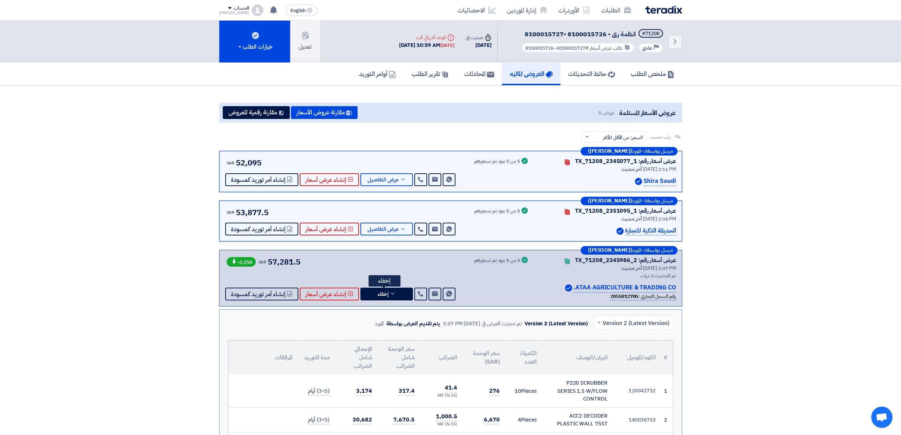
click at [534, 67] on link "العروض الماليه" at bounding box center [531, 73] width 59 height 23
click at [659, 13] on div "الطلبات الأوردرات إدارة الموردين الاحصائيات" at bounding box center [543, 10] width 278 height 17
click at [658, 15] on div "الطلبات الأوردرات إدارة الموردين الاحصائيات" at bounding box center [543, 10] width 278 height 17
click at [666, 10] on img at bounding box center [663, 10] width 37 height 8
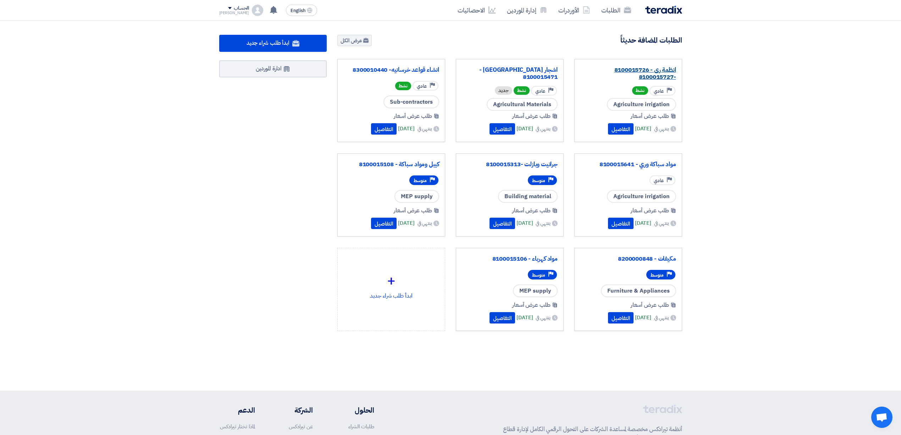
click at [639, 68] on link "انظمة رى - 8100015726 -8100015727" at bounding box center [628, 73] width 96 height 14
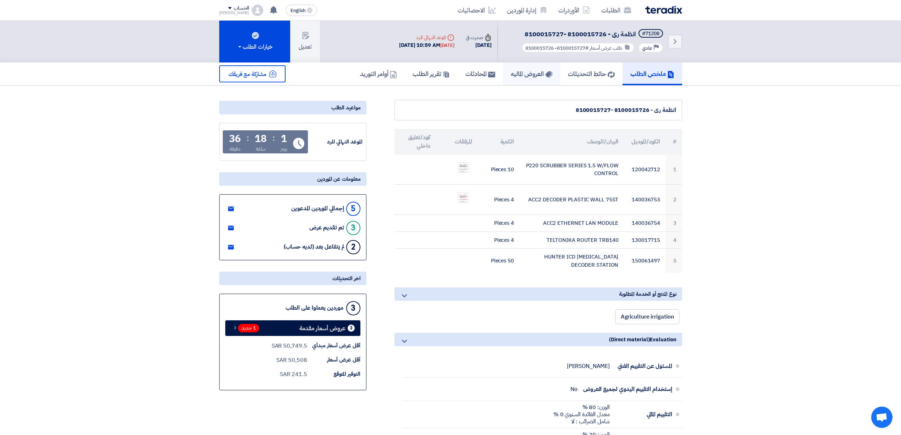
click at [514, 76] on h5 "العروض الماليه" at bounding box center [532, 74] width 42 height 8
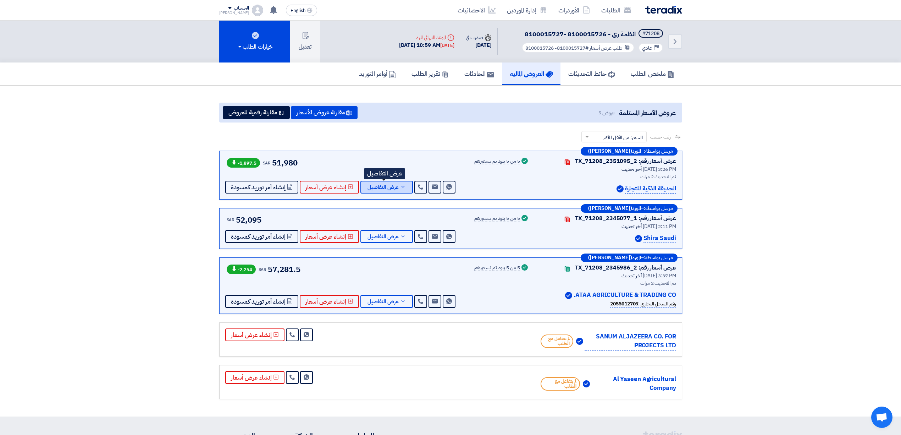
click at [390, 189] on span "عرض التفاصيل" at bounding box center [383, 186] width 31 height 5
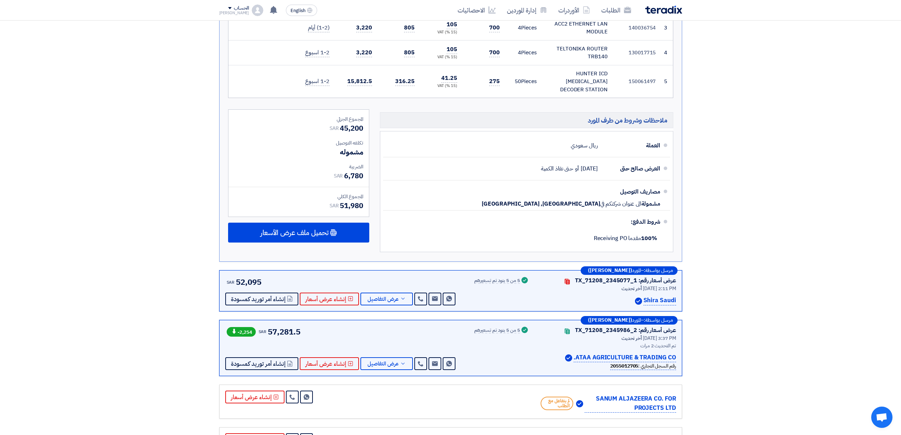
scroll to position [331, 0]
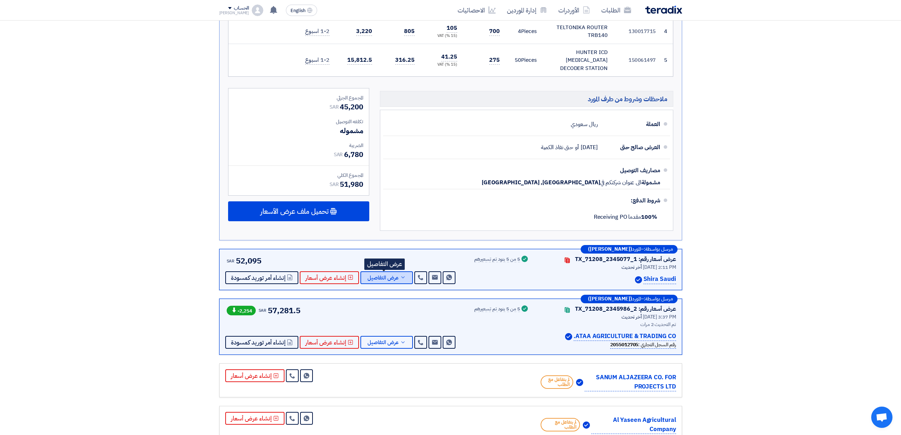
click at [392, 275] on button "عرض التفاصيل" at bounding box center [386, 277] width 53 height 13
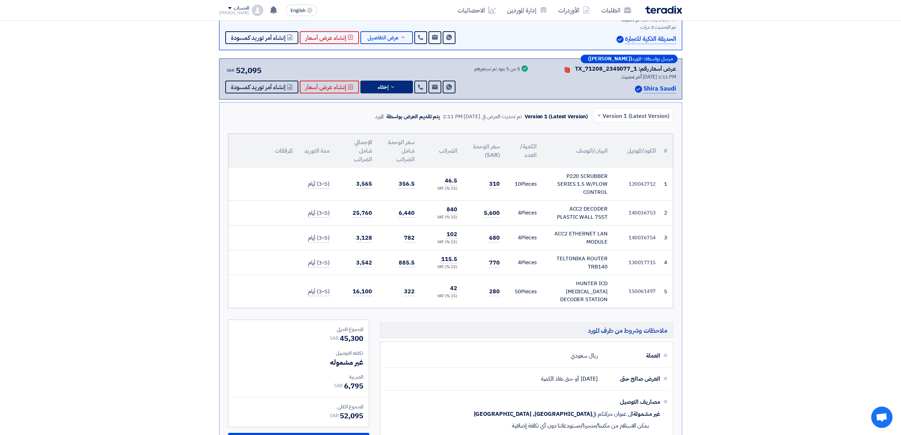
scroll to position [0, 0]
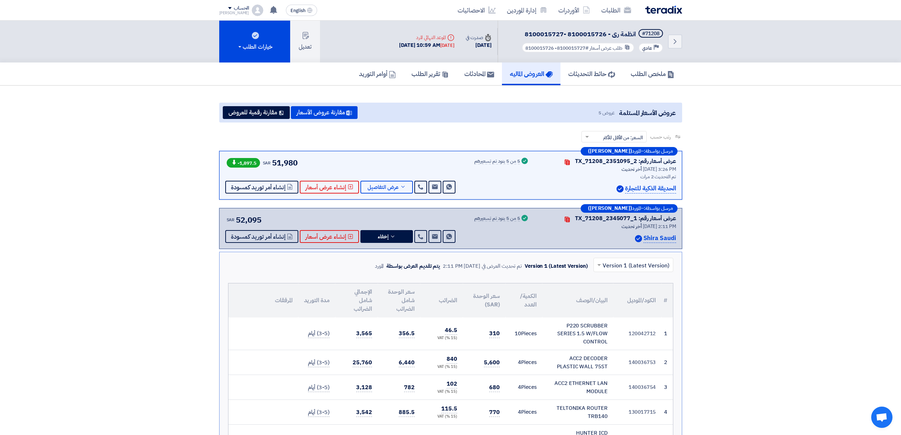
click at [392, 227] on div "SAR 52,095 Send Message Send Message" at bounding box center [341, 228] width 232 height 29
click at [390, 188] on span "عرض التفاصيل" at bounding box center [383, 186] width 31 height 5
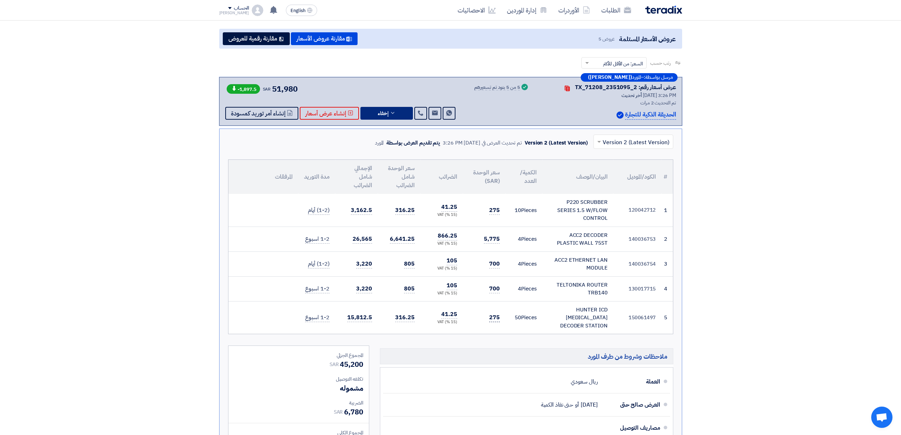
scroll to position [142, 0]
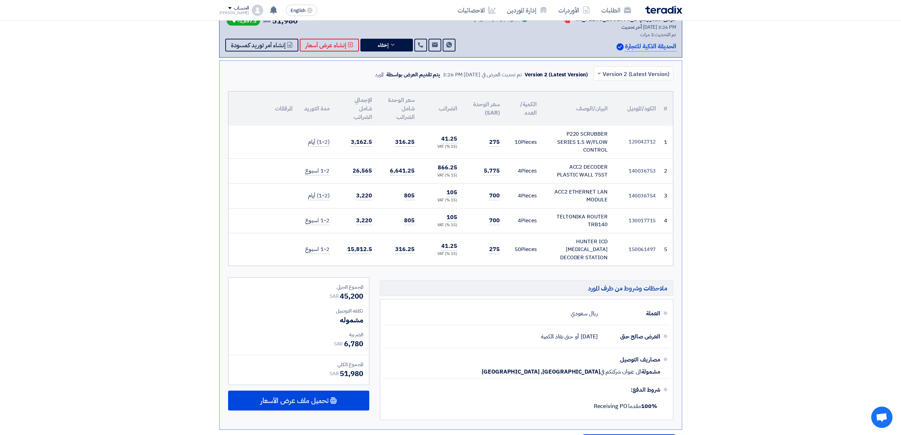
click at [390, 53] on div "مرسل بواسطة: – المورد ([PERSON_NAME]) عرض أسعار رقم: TX_71208_2351095_2 Contact…" at bounding box center [450, 33] width 463 height 49
click at [390, 49] on button "إخفاء" at bounding box center [386, 45] width 53 height 13
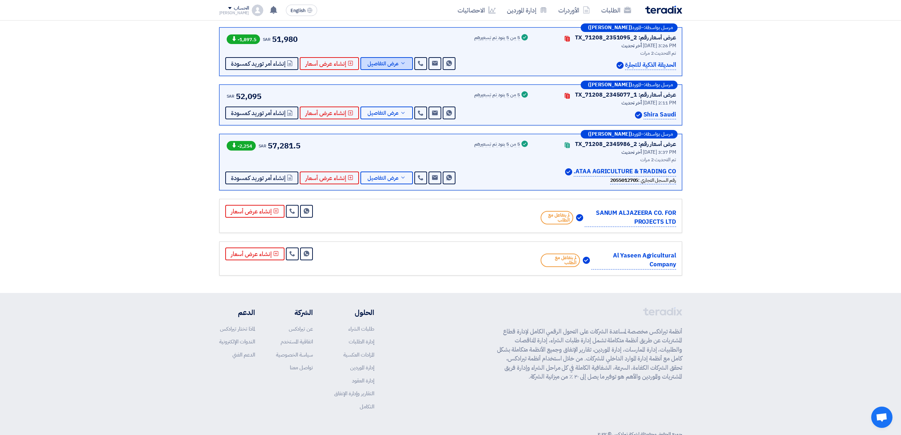
scroll to position [94, 0]
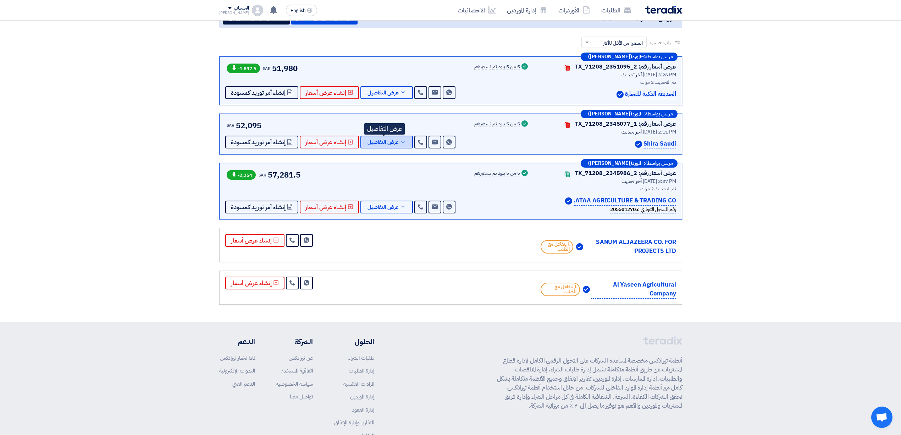
click at [381, 142] on span "عرض التفاصيل" at bounding box center [383, 141] width 31 height 5
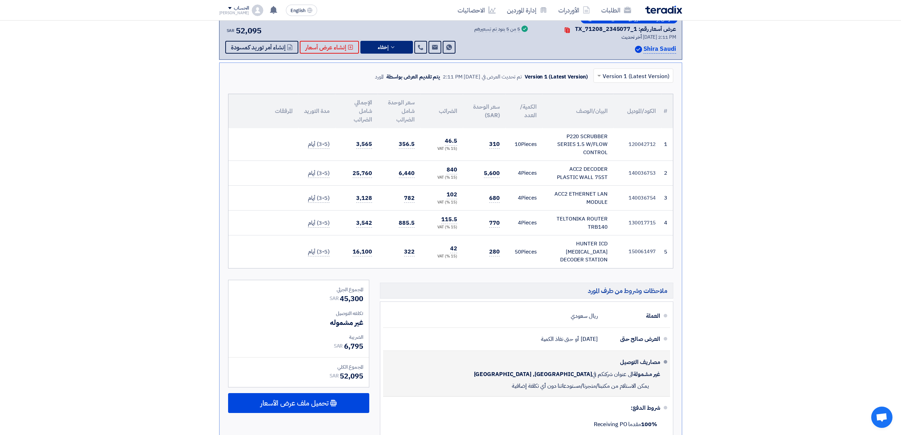
scroll to position [284, 0]
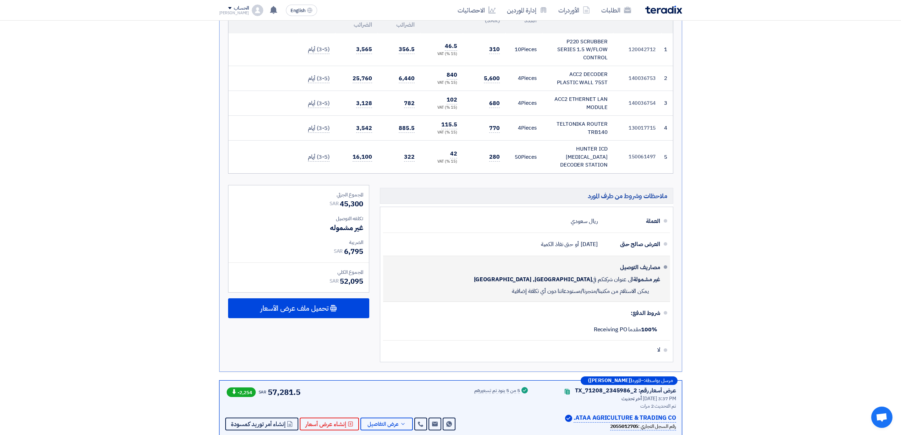
drag, startPoint x: 496, startPoint y: 290, endPoint x: 666, endPoint y: 258, distance: 173.6
click at [666, 258] on li "مصاريف التوصيل غير مشمولة الى عنوان شركتكم في [GEOGRAPHIC_DATA], [GEOGRAPHIC_DA…" at bounding box center [526, 279] width 287 height 46
click at [640, 287] on span "يمكن الاستلام من مكتبنا/متجرنا/مستودعاتنا دون أي تكلفة إضافية" at bounding box center [580, 290] width 137 height 7
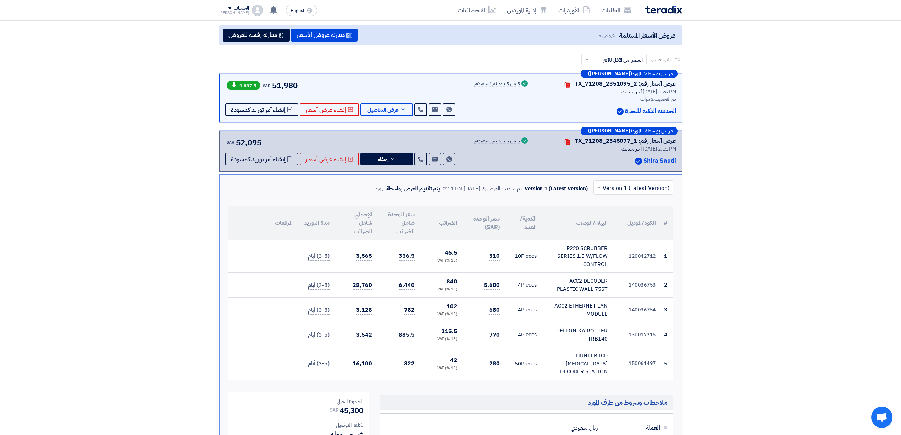
scroll to position [0, 0]
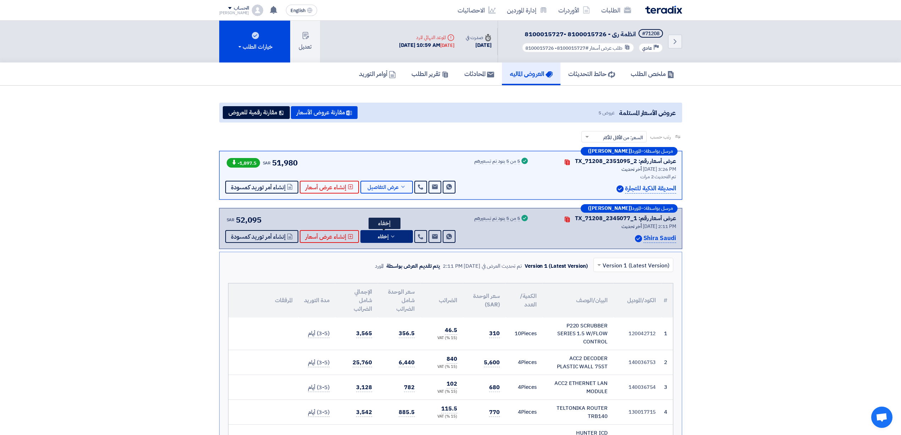
click at [386, 233] on button "إخفاء" at bounding box center [386, 236] width 53 height 13
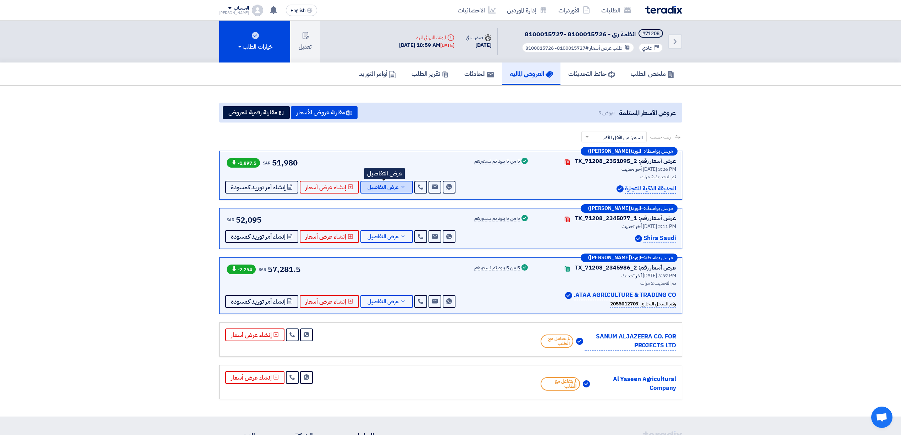
click at [379, 184] on span "عرض التفاصيل" at bounding box center [383, 186] width 31 height 5
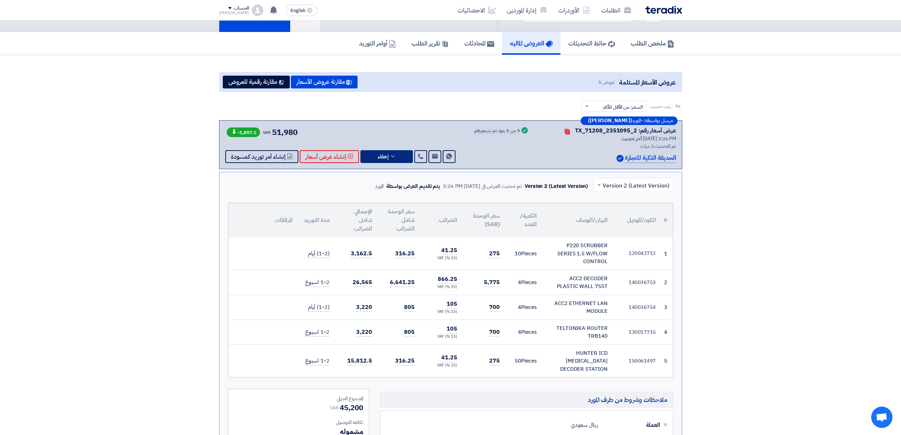
scroll to position [47, 0]
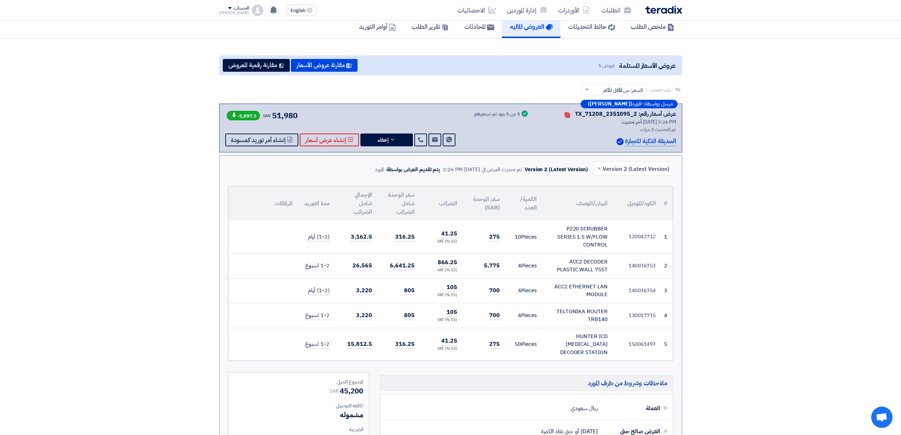
drag, startPoint x: 482, startPoint y: 266, endPoint x: 505, endPoint y: 269, distance: 22.9
click at [505, 269] on tr "2 140036753 ACC2 DECODER PLASTIC WALL 75ST 4" at bounding box center [450, 265] width 445 height 25
click at [501, 276] on td "5,775" at bounding box center [484, 265] width 43 height 25
drag, startPoint x: 490, startPoint y: 288, endPoint x: 507, endPoint y: 287, distance: 16.4
click at [507, 287] on tr "3 140036754 ACC2 ETHERNET LAN MODULE 4" at bounding box center [450, 290] width 445 height 25
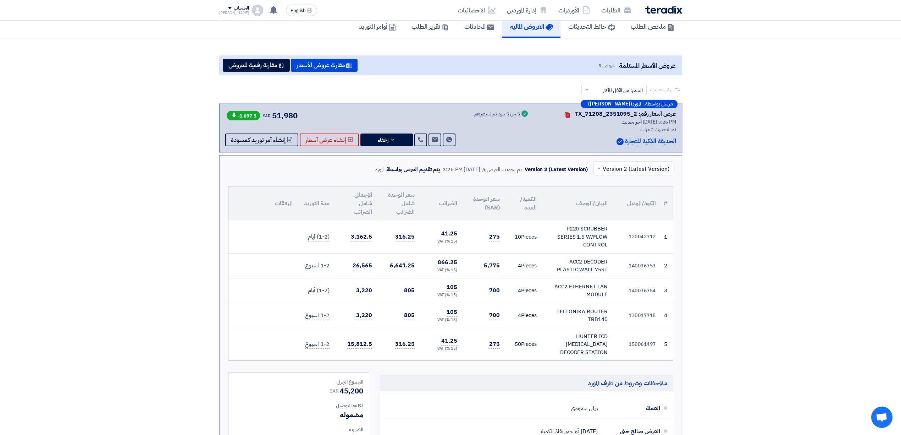
click at [507, 287] on td "4 Pieces" at bounding box center [524, 290] width 37 height 25
drag, startPoint x: 484, startPoint y: 311, endPoint x: 502, endPoint y: 309, distance: 17.8
click at [502, 309] on td "700" at bounding box center [484, 315] width 43 height 25
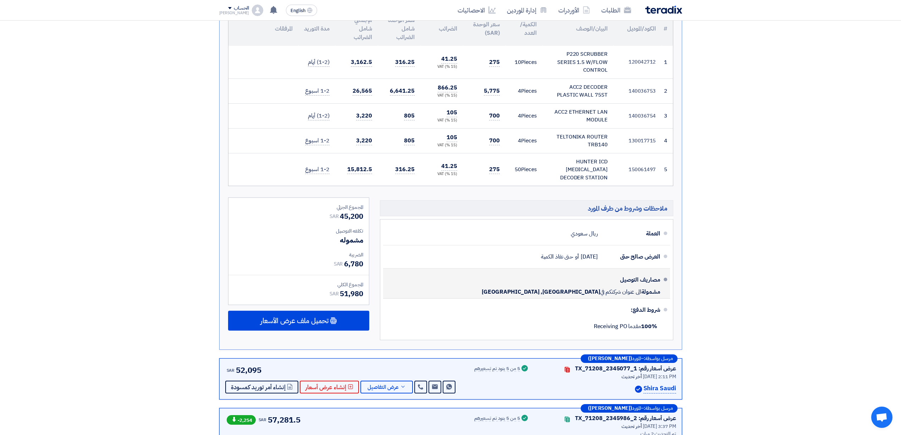
scroll to position [236, 0]
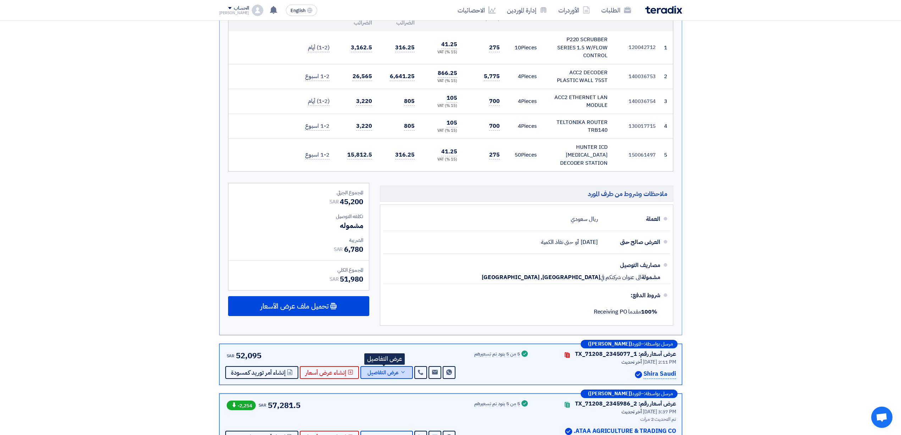
click at [396, 366] on button "عرض التفاصيل" at bounding box center [386, 372] width 53 height 13
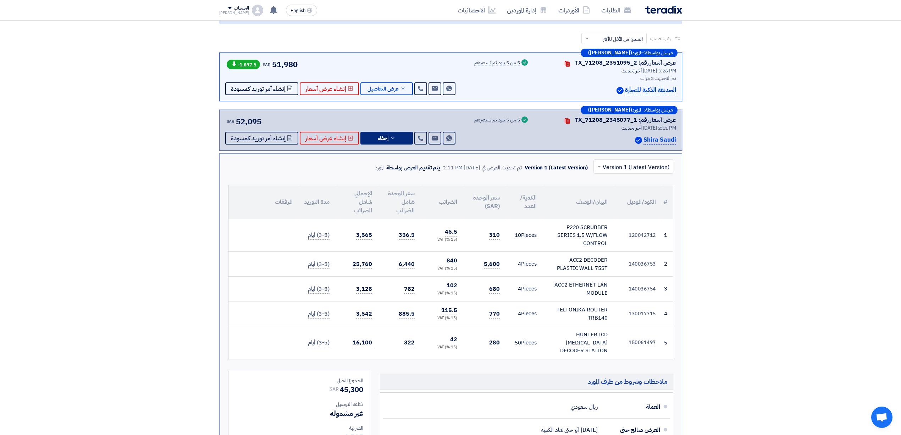
scroll to position [94, 0]
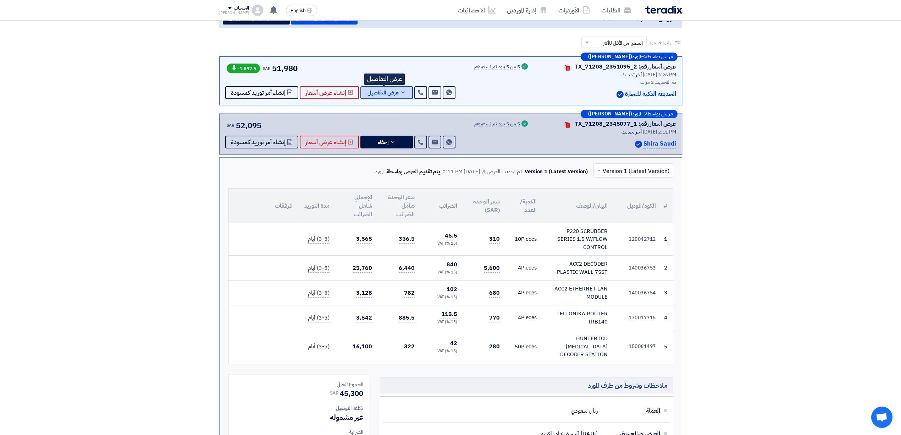
click at [395, 90] on span "عرض التفاصيل" at bounding box center [383, 92] width 31 height 5
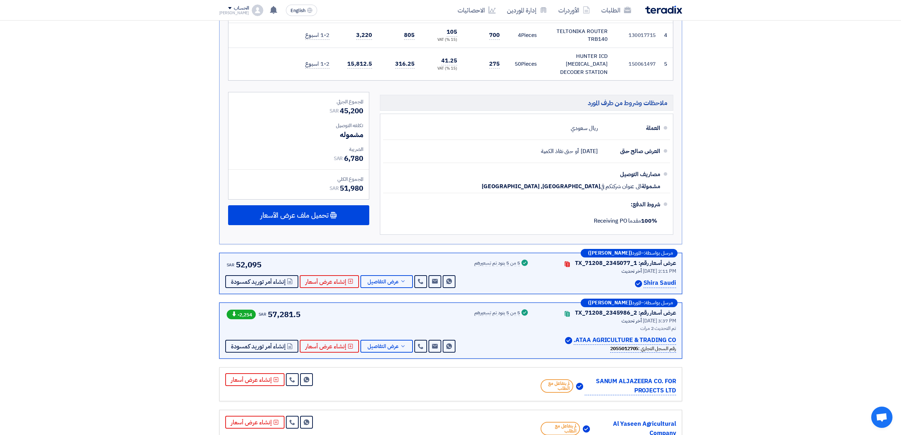
scroll to position [331, 0]
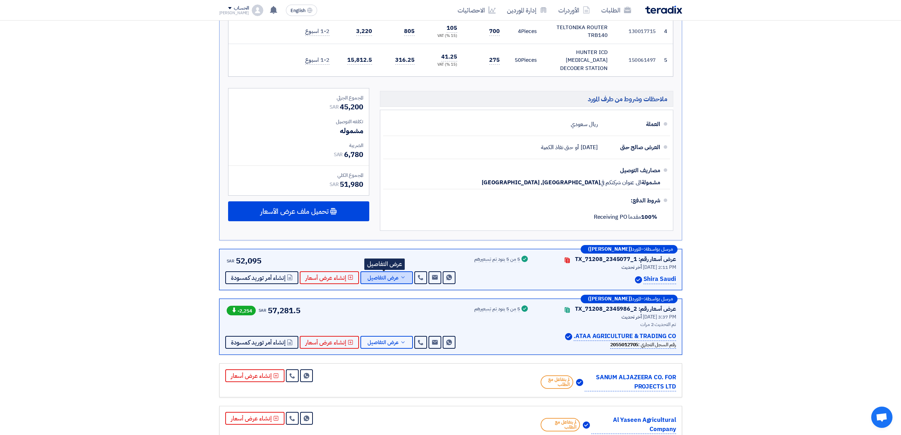
click at [391, 275] on span "عرض التفاصيل" at bounding box center [383, 277] width 31 height 5
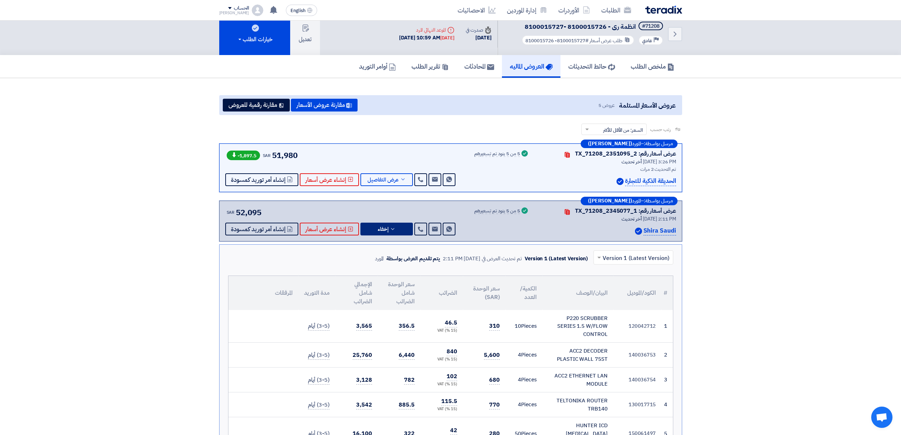
scroll to position [0, 0]
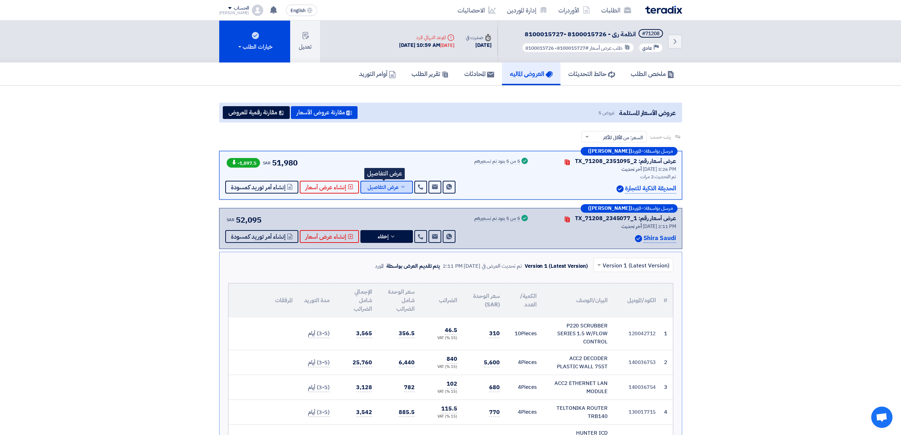
click at [393, 185] on span "عرض التفاصيل" at bounding box center [383, 186] width 31 height 5
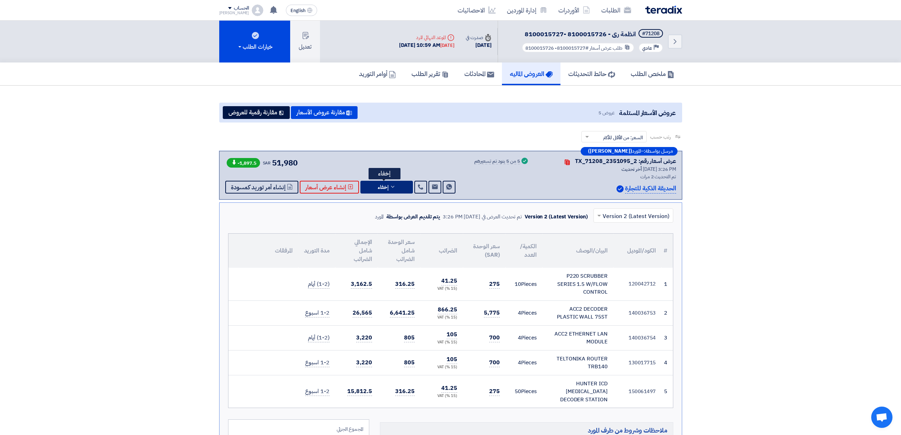
click at [393, 188] on button "إخفاء" at bounding box center [386, 187] width 53 height 13
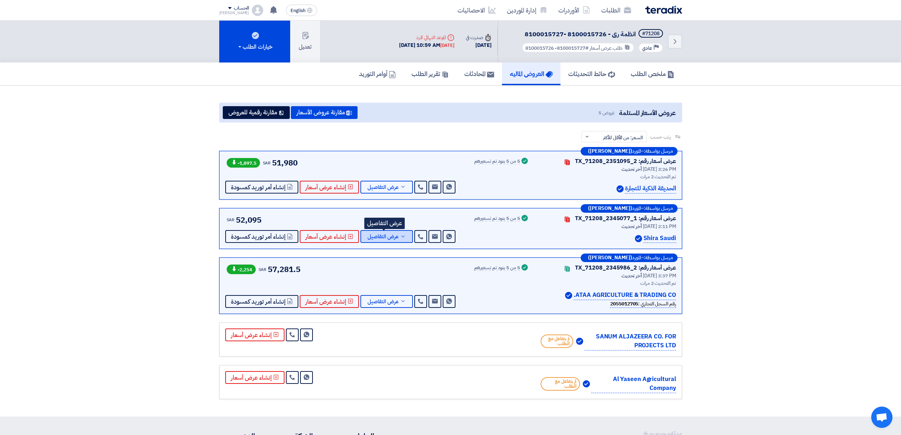
click at [386, 238] on span "عرض التفاصيل" at bounding box center [383, 236] width 31 height 5
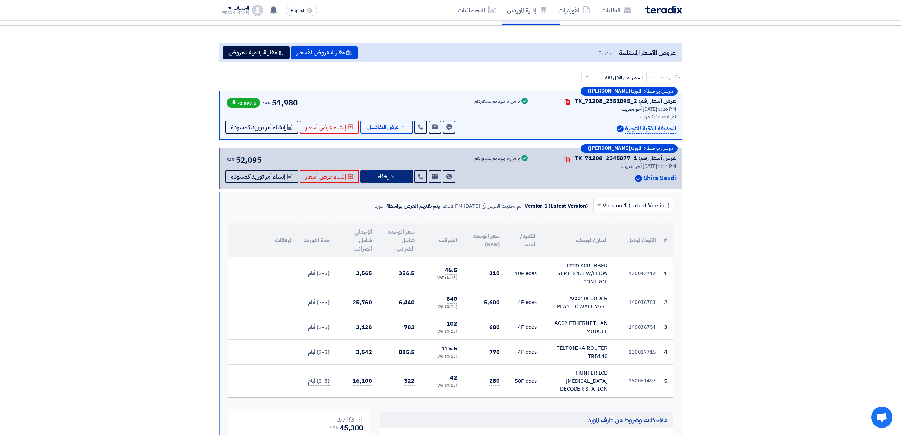
scroll to position [94, 0]
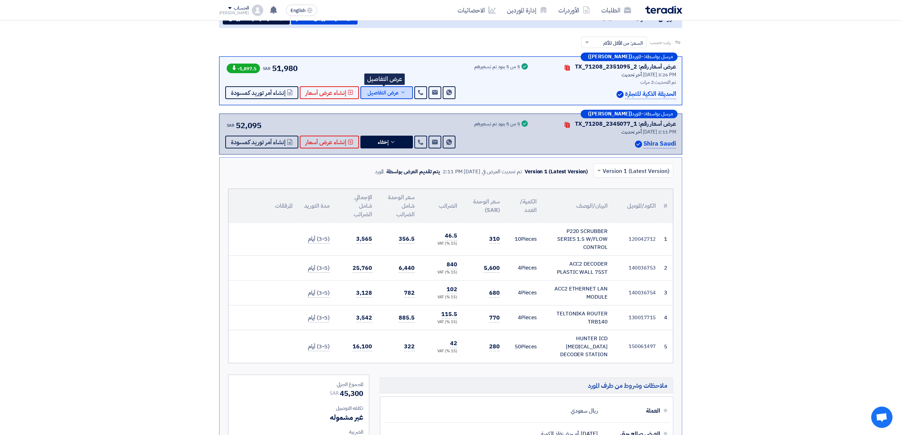
click at [385, 90] on span "عرض التفاصيل" at bounding box center [383, 92] width 31 height 5
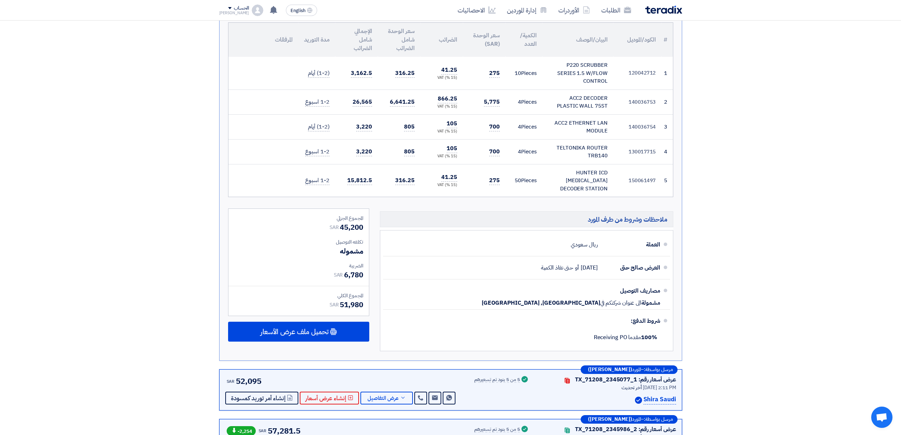
scroll to position [284, 0]
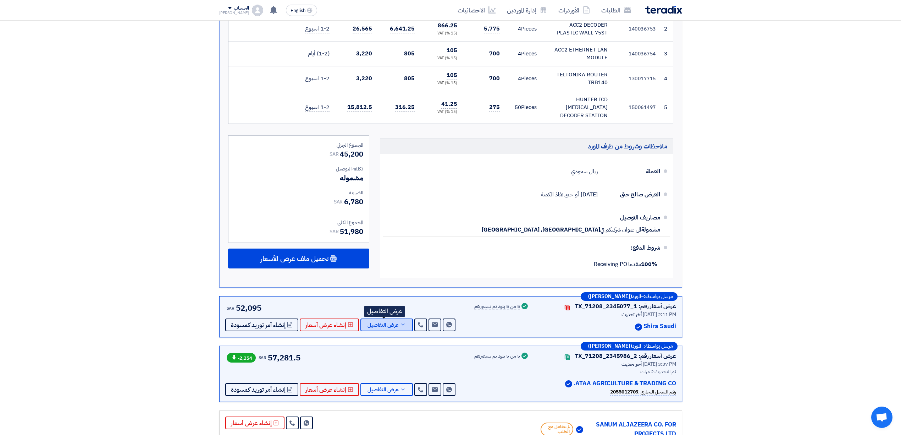
click at [393, 322] on span "عرض التفاصيل" at bounding box center [383, 324] width 31 height 5
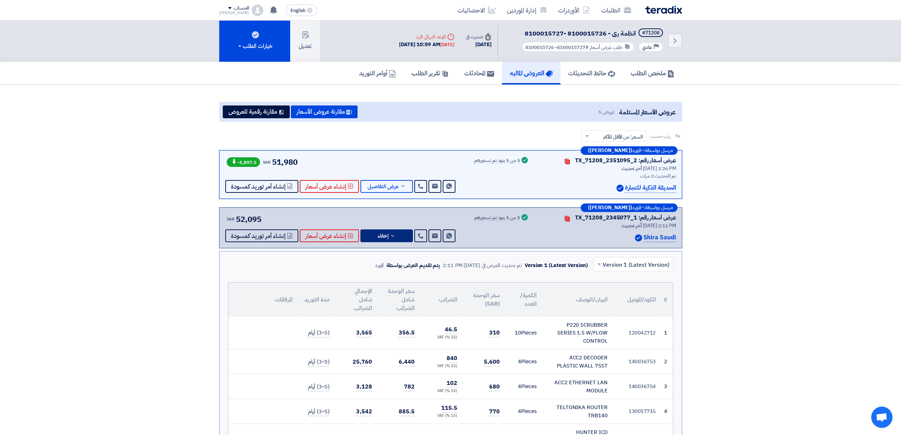
scroll to position [0, 0]
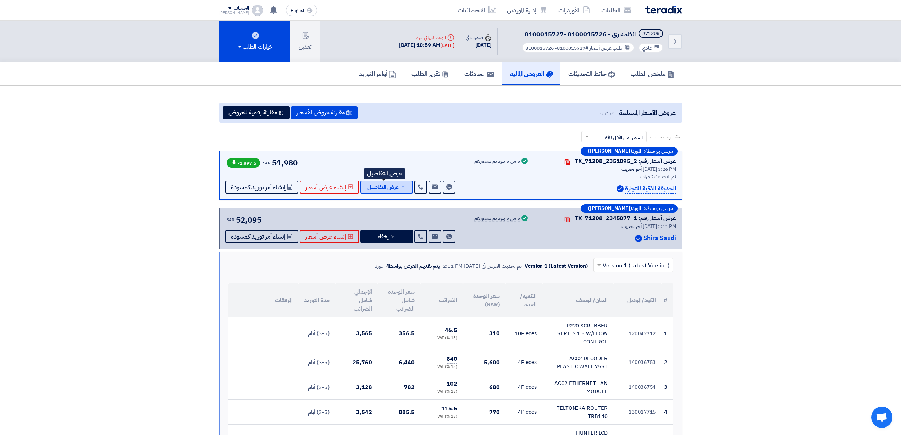
click at [390, 190] on button "عرض التفاصيل" at bounding box center [386, 187] width 53 height 13
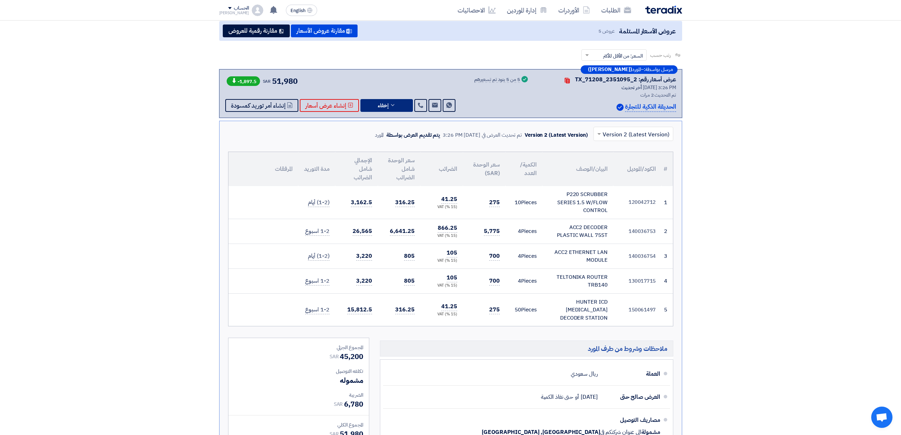
scroll to position [94, 0]
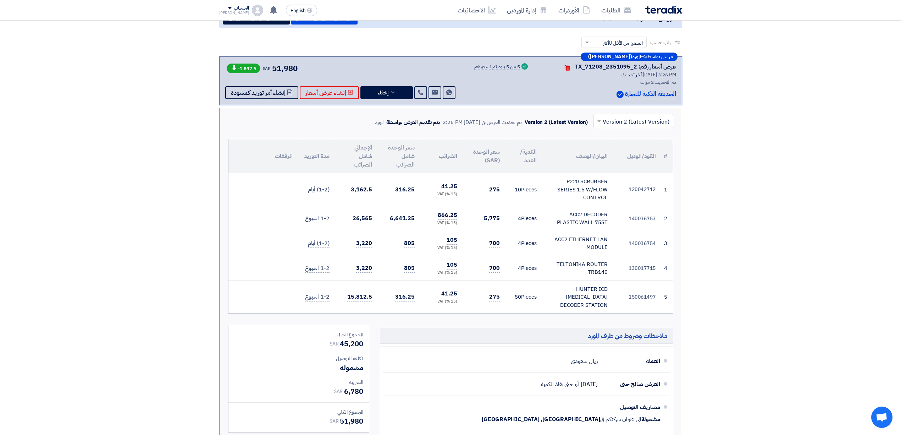
drag, startPoint x: 552, startPoint y: 298, endPoint x: 613, endPoint y: 183, distance: 130.1
click at [613, 183] on tbody "1 120042712 P220 SCRUBBER SERIES 1.5 W/FLOW CONTROL 10 2" at bounding box center [450, 243] width 445 height 140
click at [717, 182] on section "عروض الأسعار المستلمة عروض 5 مقارنة عروض الأسعار مقارنة رقمية للعروض رتب حسب رت…" at bounding box center [450, 342] width 901 height 702
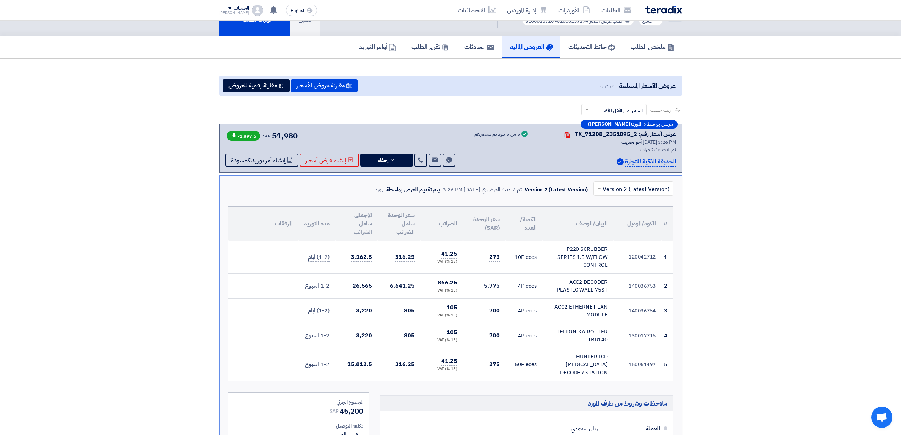
scroll to position [0, 0]
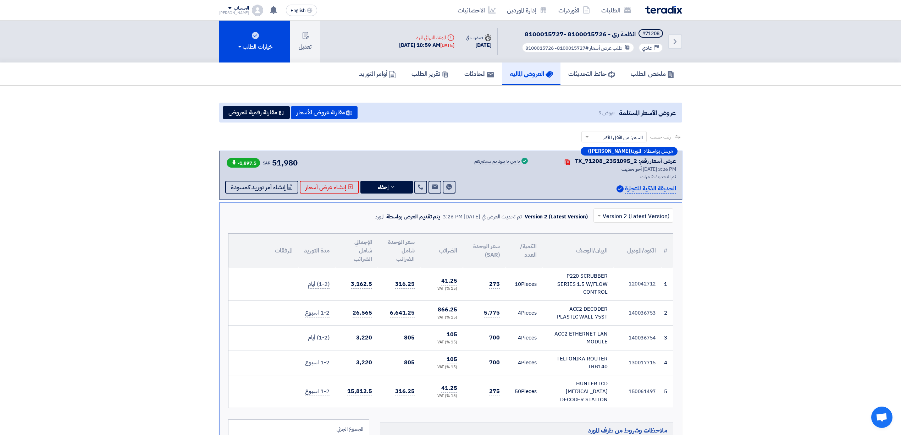
drag, startPoint x: 299, startPoint y: 160, endPoint x: 259, endPoint y: 171, distance: 41.0
click at [270, 170] on div "-1,897.5 SAR 51,980 Send Message Send Message" at bounding box center [341, 175] width 232 height 37
click at [165, 171] on section "عروض الأسعار المستلمة عروض 5 مقارنة عروض الأسعار مقارنة رقمية للعروض رتب حسب رت…" at bounding box center [450, 436] width 901 height 702
click at [373, 183] on button "إخفاء" at bounding box center [386, 187] width 53 height 13
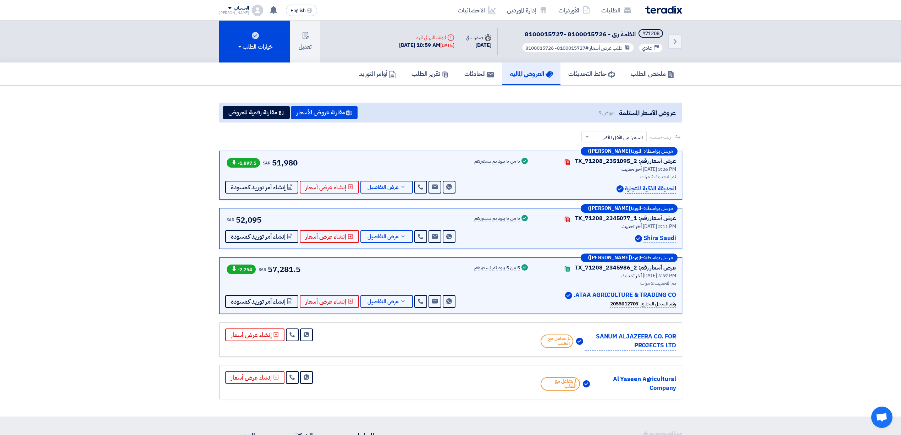
click at [234, 9] on div "الحساب" at bounding box center [241, 8] width 15 height 6
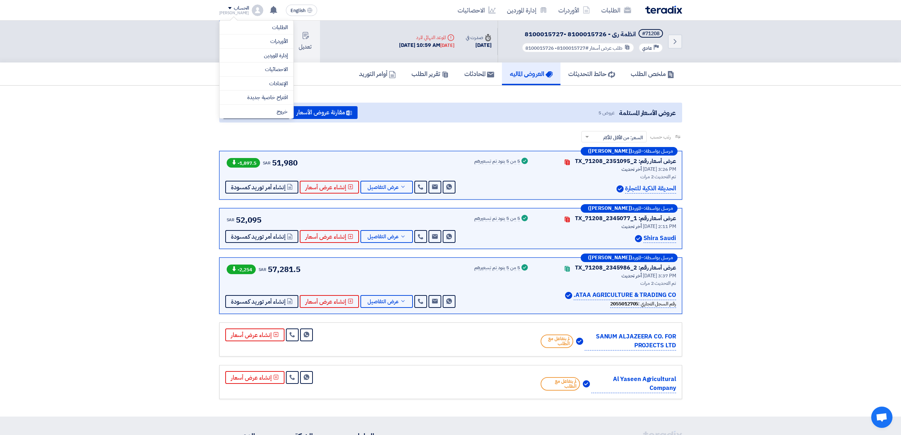
click at [775, 64] on div "ملخص الطلب حائط التحديثات العروض الماليه المحادثات تقرير الطلب أوامر التوريد" at bounding box center [450, 73] width 901 height 23
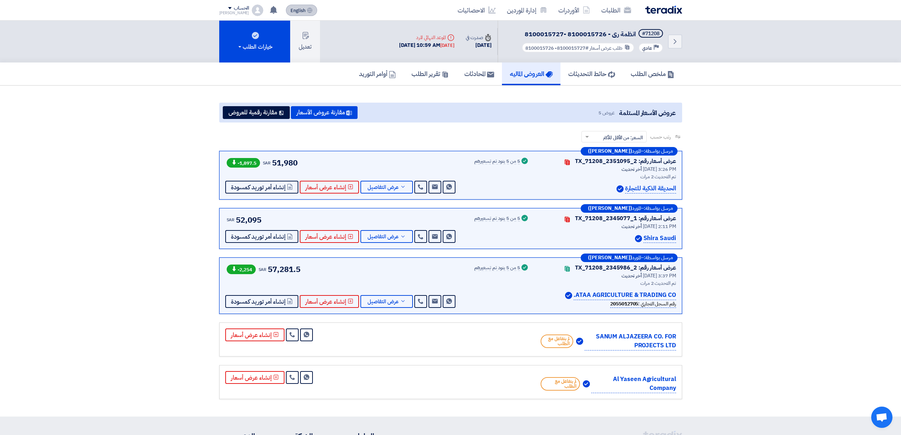
click at [286, 9] on button "English EN" at bounding box center [301, 10] width 31 height 11
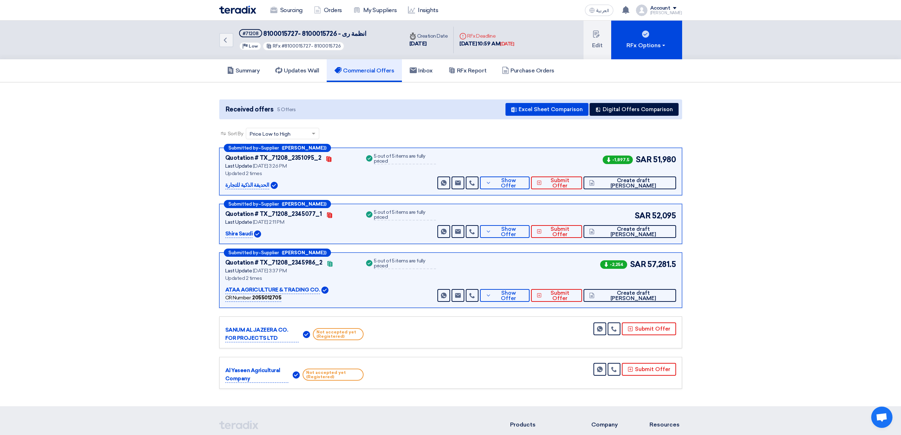
drag, startPoint x: 500, startPoint y: 35, endPoint x: 500, endPoint y: 30, distance: 4.7
click at [494, 31] on div "Deadline RFx Deadline [DATE] 10:59 AM [DATE]" at bounding box center [487, 40] width 66 height 27
click at [519, 29] on div "Deadline RFx Deadline [DATE] 10:59 AM [DATE]" at bounding box center [487, 40] width 66 height 27
click at [609, 12] on span "العربية" at bounding box center [602, 10] width 13 height 5
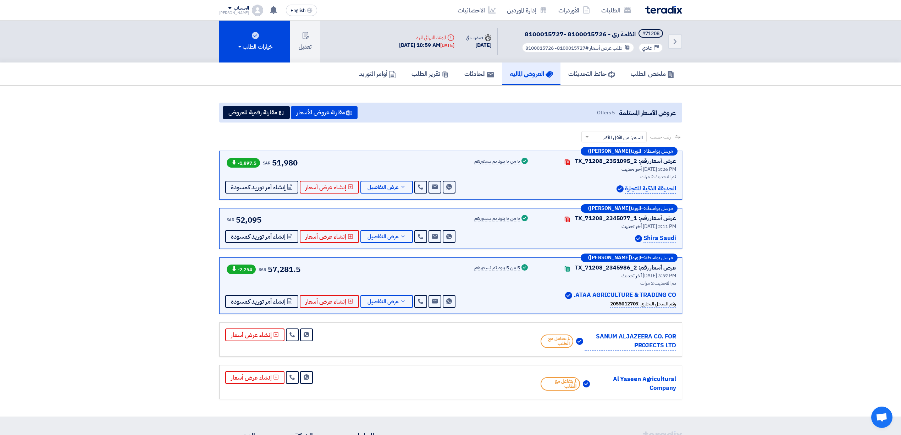
drag, startPoint x: 680, startPoint y: 238, endPoint x: 316, endPoint y: 202, distance: 365.4
click at [316, 202] on div "مرسل بواسطة: – المورد ([PERSON_NAME]) عرض أسعار رقم: TX_71208_2351095_2 Contact…" at bounding box center [451, 276] width 474 height 251
click at [338, 210] on div "مرسل بواسطة: – المورد ([PERSON_NAME]) عرض أسعار رقم: TX_71208_2345077_1 Contact…" at bounding box center [450, 228] width 463 height 41
drag, startPoint x: 629, startPoint y: 390, endPoint x: 693, endPoint y: 374, distance: 65.1
click at [693, 374] on section "عروض الأسعار المستلمة 5 Offers مقارنة عروض الأسعار مقارنة رقمية للعروض رتب حسب …" at bounding box center [450, 250] width 901 height 331
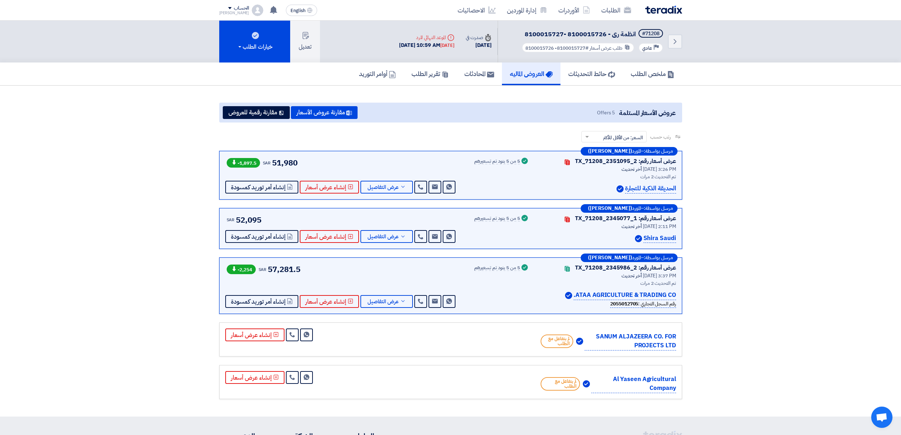
drag, startPoint x: 627, startPoint y: 352, endPoint x: 693, endPoint y: 335, distance: 67.4
click at [693, 335] on section "عروض الأسعار المستلمة 5 Offers مقارنة عروض الأسعار مقارنة رقمية للعروض رتب حسب …" at bounding box center [450, 250] width 901 height 331
click at [713, 332] on section "عروض الأسعار المستلمة 5 Offers مقارنة عروض الأسعار مقارنة رقمية للعروض رتب حسب …" at bounding box center [450, 250] width 901 height 331
click at [391, 304] on span "عرض التفاصيل" at bounding box center [383, 301] width 31 height 5
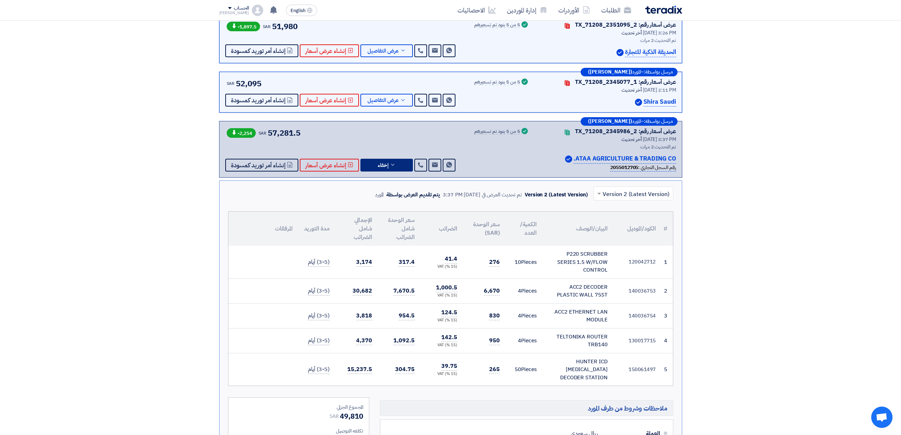
scroll to position [142, 0]
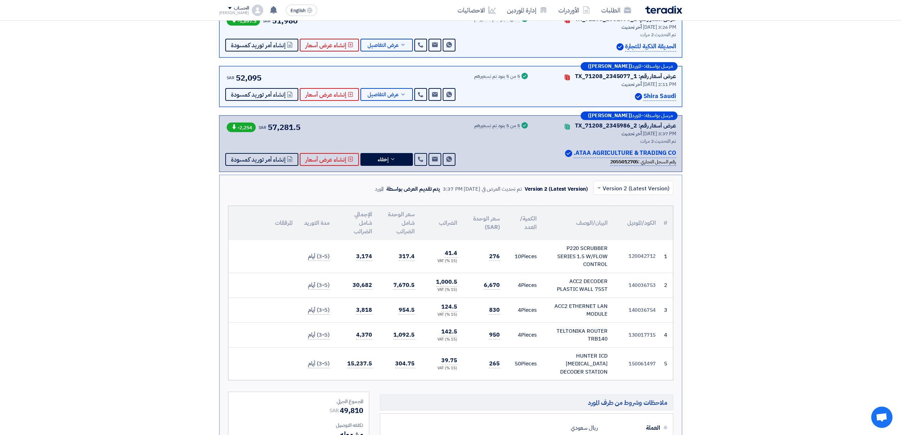
drag, startPoint x: 482, startPoint y: 287, endPoint x: 501, endPoint y: 284, distance: 19.4
click at [501, 284] on td "6,670" at bounding box center [484, 284] width 43 height 25
click at [497, 297] on td "6,670" at bounding box center [484, 284] width 43 height 25
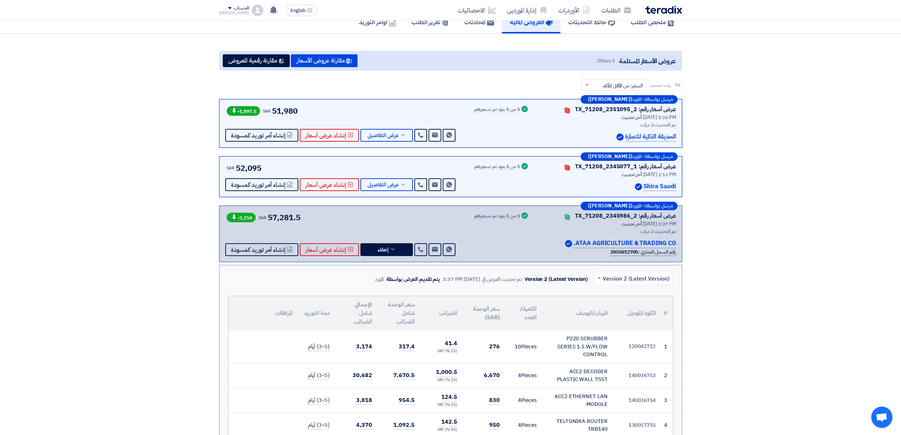
scroll to position [0, 0]
